Goal: Task Accomplishment & Management: Complete application form

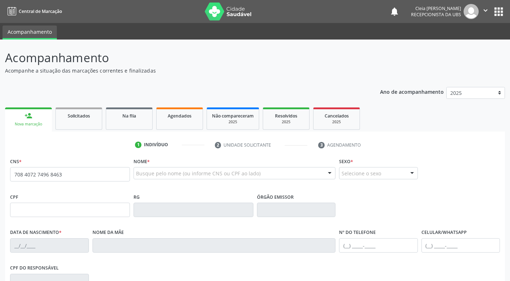
type input "708 4072 7496 8463"
type input "280.341.708-10"
type input "1[DATE]"
type input "[PERSON_NAME]"
type input "[PHONE_NUMBER]"
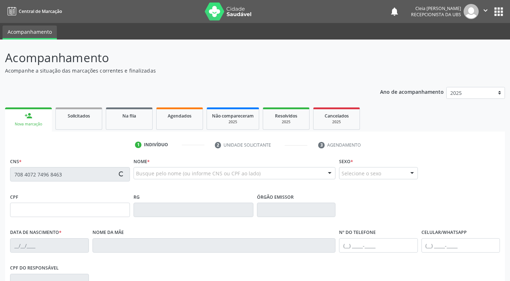
type input "[PHONE_NUMBER]"
type input "418"
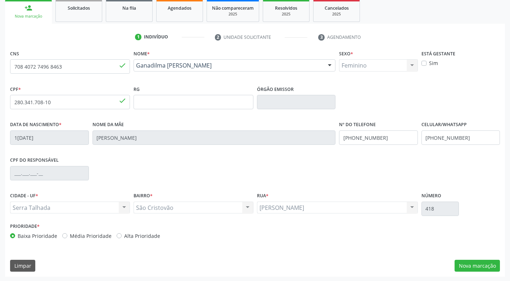
scroll to position [109, 0]
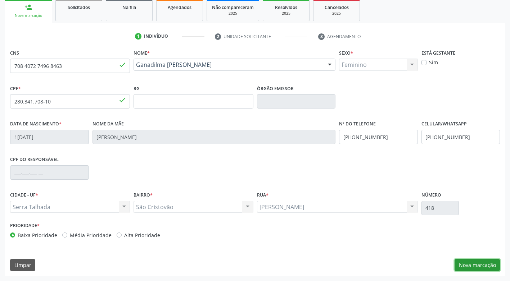
click at [479, 264] on button "Nova marcação" at bounding box center [476, 265] width 45 height 12
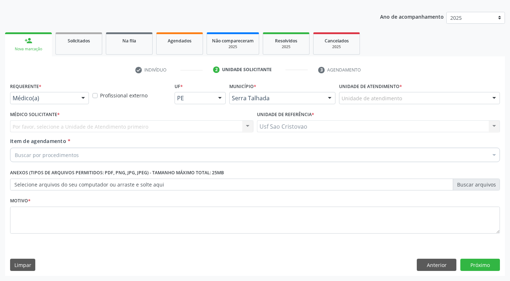
scroll to position [75, 0]
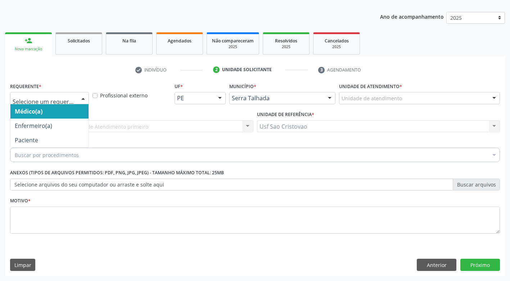
click at [86, 99] on div at bounding box center [83, 98] width 11 height 12
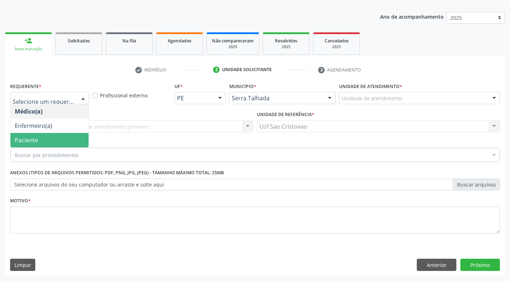
click at [76, 140] on span "Paciente" at bounding box center [49, 140] width 78 height 14
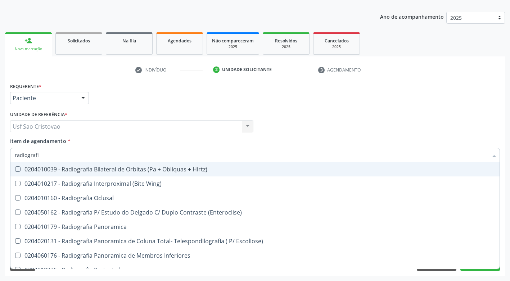
type input "radiografia"
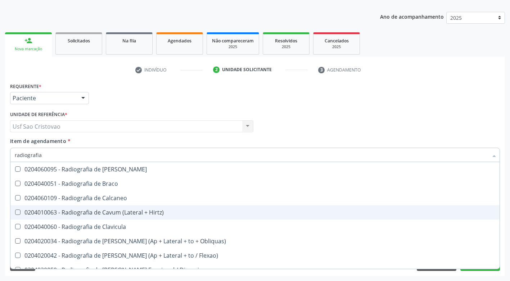
scroll to position [324, 0]
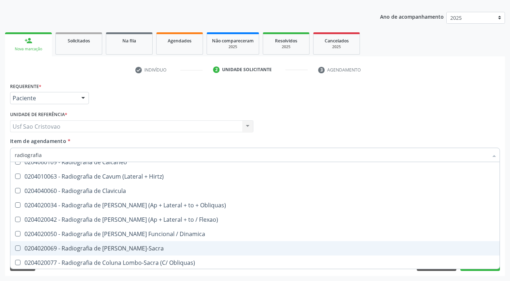
click at [128, 250] on div "0204020069 - Radiografia de [PERSON_NAME]-Sacra" at bounding box center [255, 249] width 480 height 6
checkbox Lombo-Sacra "true"
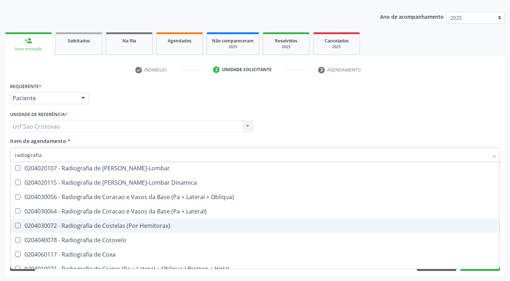
scroll to position [467, 0]
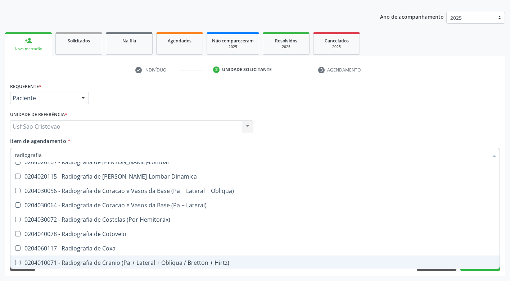
click at [251, 277] on div "Acompanhamento Acompanhe a situação das marcações correntes e finalizadas Relat…" at bounding box center [255, 122] width 510 height 317
checkbox Wing\) "true"
checkbox Lombo-Sacra "false"
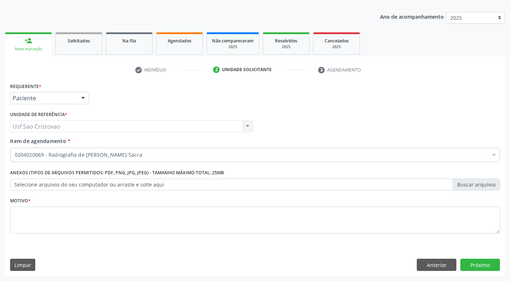
scroll to position [0, 0]
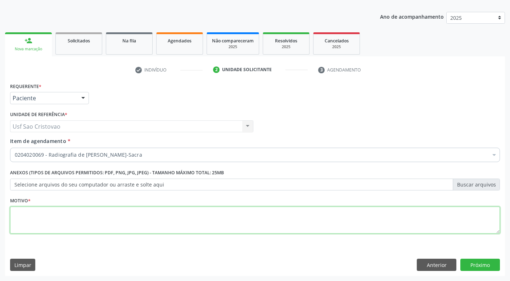
drag, startPoint x: 105, startPoint y: 215, endPoint x: 99, endPoint y: 213, distance: 6.9
click at [104, 215] on textarea at bounding box center [254, 220] width 489 height 27
type textarea "."
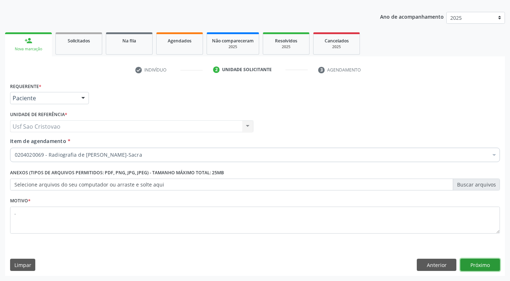
click at [476, 269] on button "Próximo" at bounding box center [480, 265] width 40 height 12
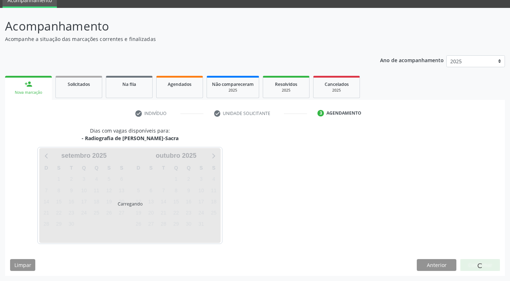
scroll to position [32, 0]
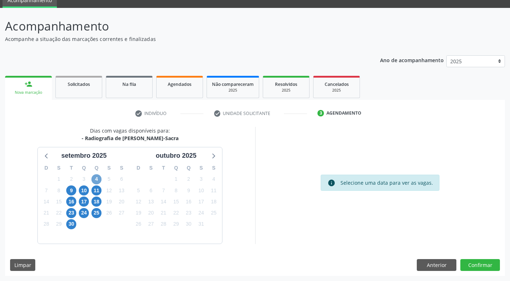
click at [96, 179] on span "4" at bounding box center [96, 179] width 10 height 10
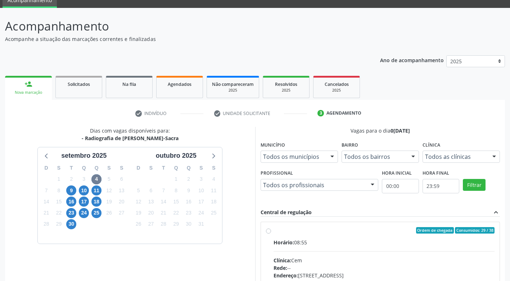
click at [273, 233] on label "Ordem de chegada Consumidos: 29 / 38 Horário: 08:55 Clínica: Cem Rede: -- Ender…" at bounding box center [383, 282] width 221 height 110
click at [268, 233] on input "Ordem de chegada Consumidos: 29 / 38 Horário: 08:55 Clínica: Cem Rede: -- Ender…" at bounding box center [268, 230] width 5 height 6
radio input "true"
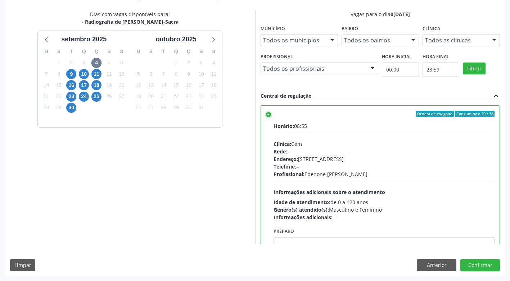
scroll to position [149, 0]
click at [487, 268] on button "Confirmar" at bounding box center [480, 265] width 40 height 12
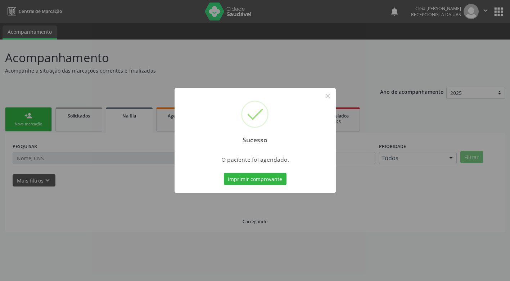
scroll to position [0, 0]
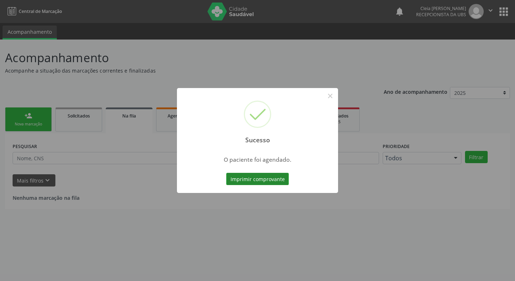
click at [266, 179] on button "Imprimir comprovante" at bounding box center [257, 179] width 63 height 12
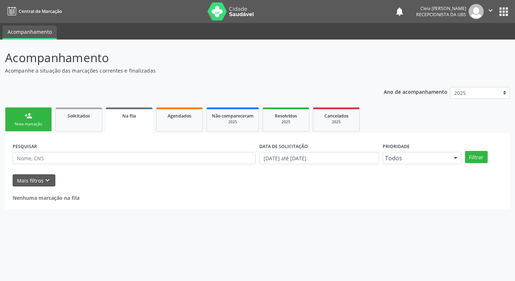
click at [23, 126] on div "Nova marcação" at bounding box center [28, 124] width 36 height 5
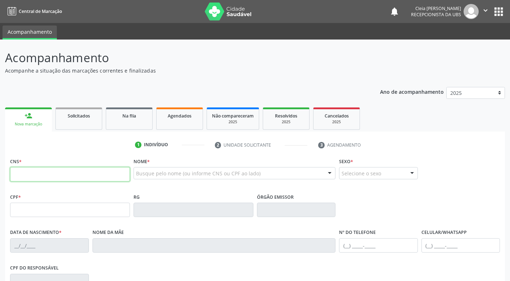
click at [62, 177] on input "text" at bounding box center [70, 174] width 120 height 14
type input "707 3050 6261 9970"
type input "072.839.674-27"
type input "[DATE]"
type input "[PERSON_NAME]"
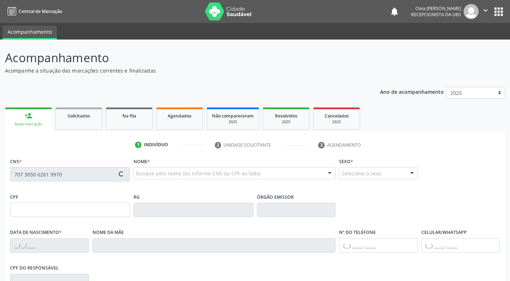
type input "[PHONE_NUMBER]"
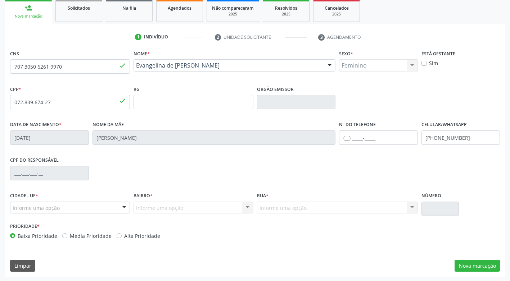
scroll to position [109, 0]
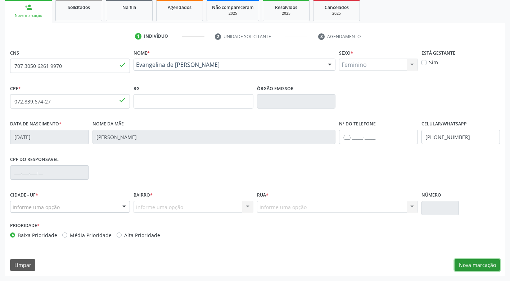
click at [492, 268] on button "Nova marcação" at bounding box center [476, 265] width 45 height 12
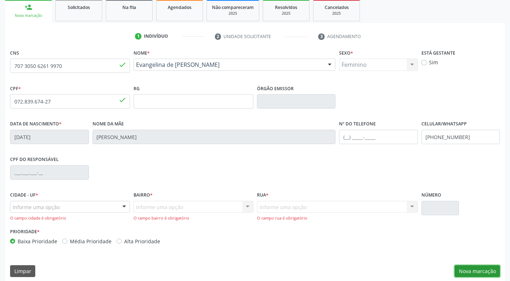
click at [481, 271] on button "Nova marcação" at bounding box center [476, 271] width 45 height 12
click at [122, 206] on div at bounding box center [124, 207] width 11 height 12
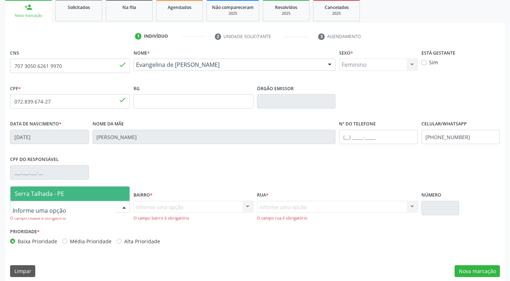
click at [105, 195] on span "Serra Talhada - PE" at bounding box center [69, 194] width 119 height 14
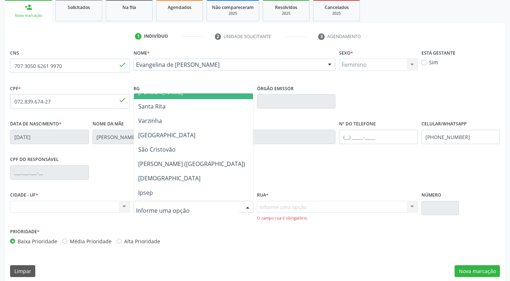
scroll to position [144, 0]
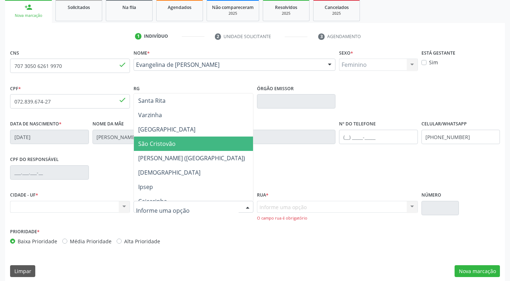
click at [178, 145] on span "São Cristovão" at bounding box center [193, 144] width 119 height 14
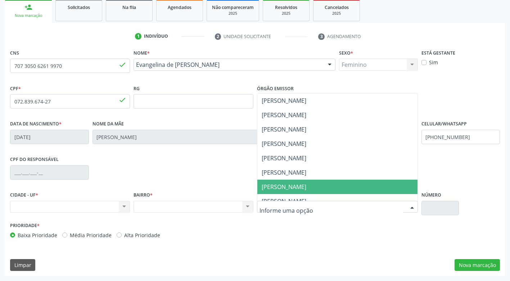
scroll to position [108, 0]
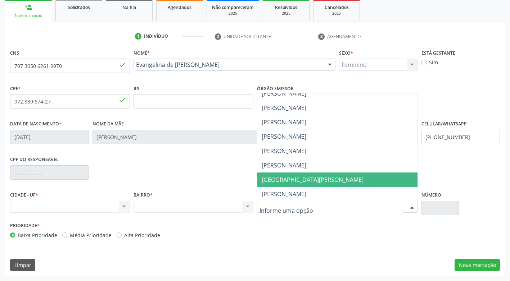
click at [303, 182] on span "[GEOGRAPHIC_DATA][PERSON_NAME]" at bounding box center [312, 180] width 102 height 8
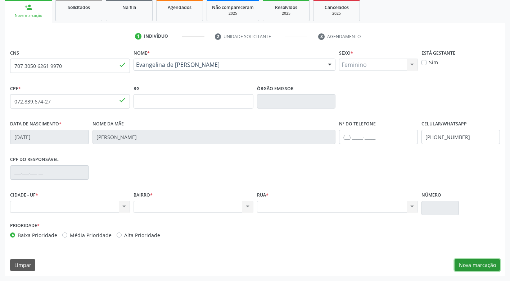
click at [473, 262] on button "Nova marcação" at bounding box center [476, 265] width 45 height 12
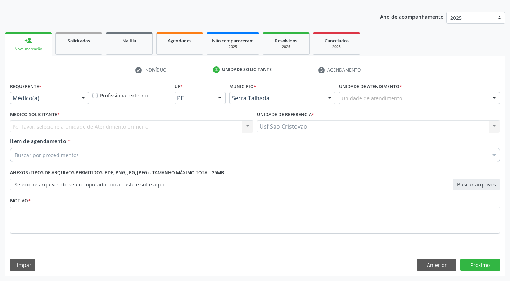
scroll to position [75, 0]
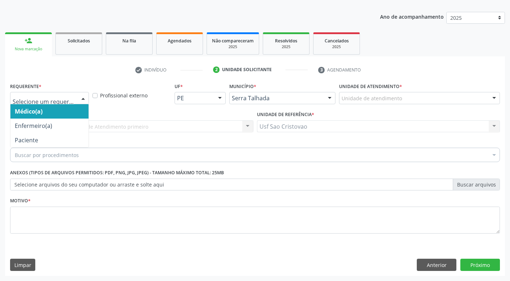
click at [83, 96] on div at bounding box center [83, 98] width 11 height 12
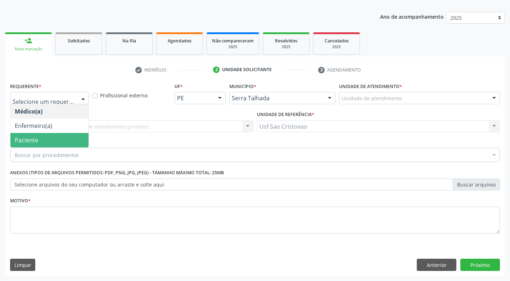
click at [77, 137] on span "Paciente" at bounding box center [49, 140] width 78 height 14
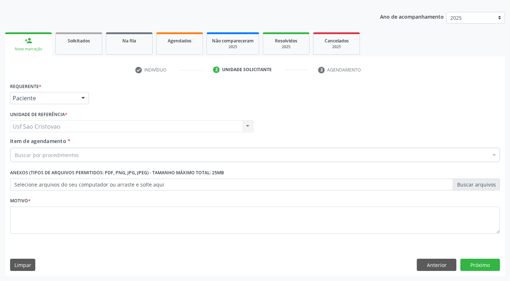
click at [104, 156] on div "Buscar por procedimentos" at bounding box center [254, 155] width 489 height 14
type input "eletrocar"
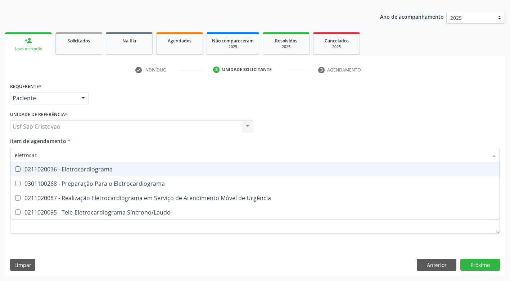
click at [16, 170] on Eletrocardiograma at bounding box center [17, 168] width 5 height 5
click at [15, 170] on Eletrocardiograma "checkbox" at bounding box center [12, 169] width 5 height 5
checkbox Eletrocardiograma "true"
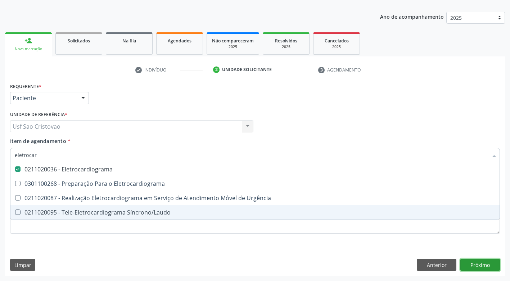
click at [488, 265] on div "Requerente * Paciente Médico(a) Enfermeiro(a) Paciente Nenhum resultado encontr…" at bounding box center [254, 178] width 499 height 195
checkbox Eletrocardiograma "true"
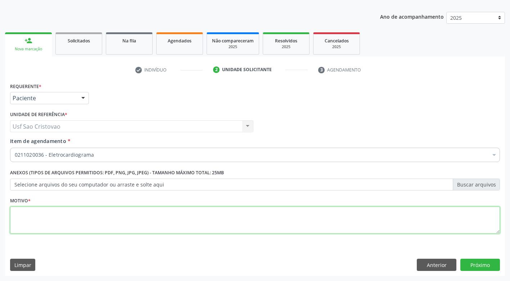
click at [202, 223] on textarea at bounding box center [254, 220] width 489 height 27
type textarea "."
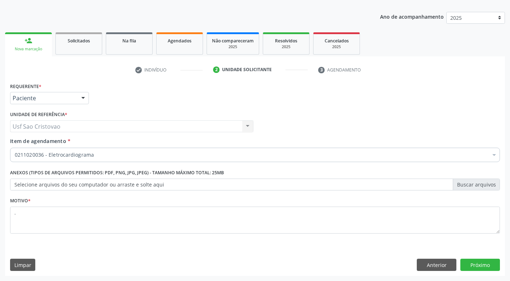
click at [274, 260] on div "Limpar Anterior Próximo" at bounding box center [254, 265] width 489 height 12
click at [486, 263] on button "Próximo" at bounding box center [480, 265] width 40 height 12
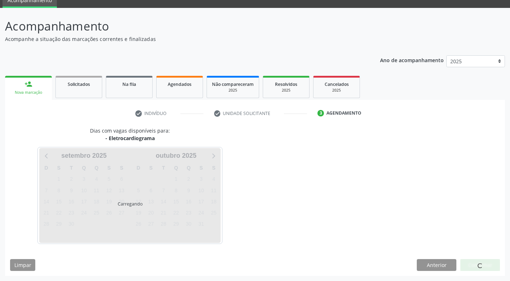
scroll to position [53, 0]
